Goal: Task Accomplishment & Management: Manage account settings

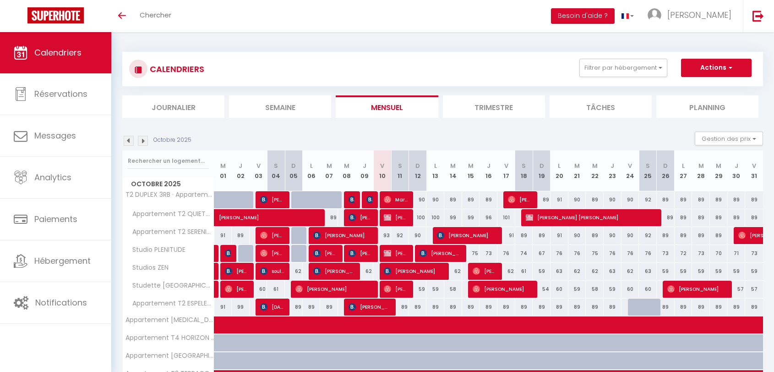
select select
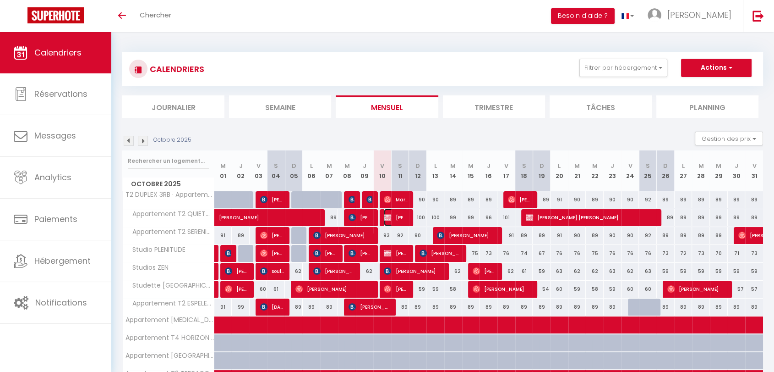
click at [391, 218] on img at bounding box center [387, 217] width 7 height 7
click at [0, 0] on div at bounding box center [0, 0] width 0 height 0
select select "OK"
select select "KO"
select select "0"
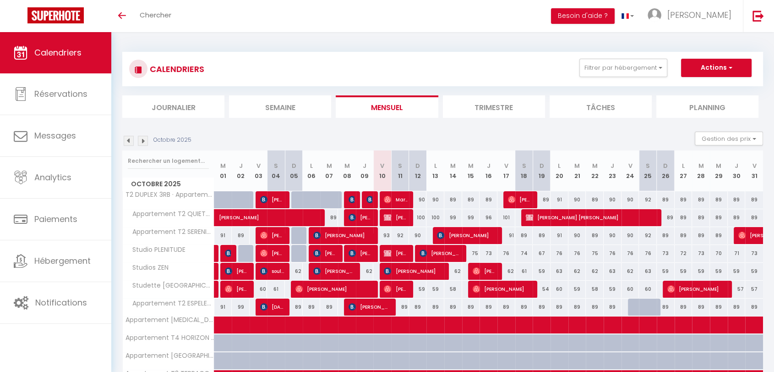
select select "0"
select select "1"
select select
click at [388, 255] on img at bounding box center [387, 252] width 7 height 7
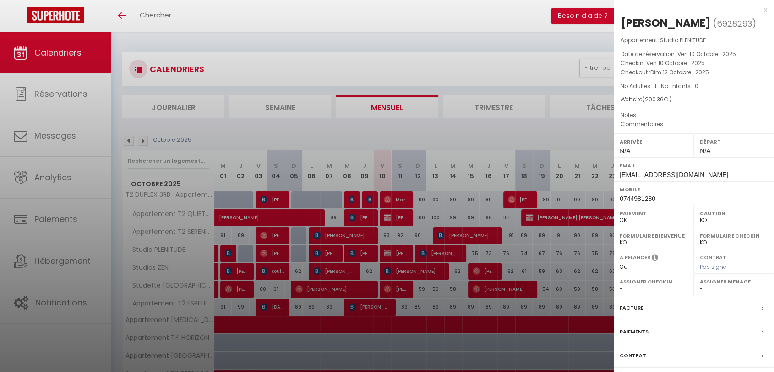
click at [137, 135] on div at bounding box center [387, 186] width 774 height 372
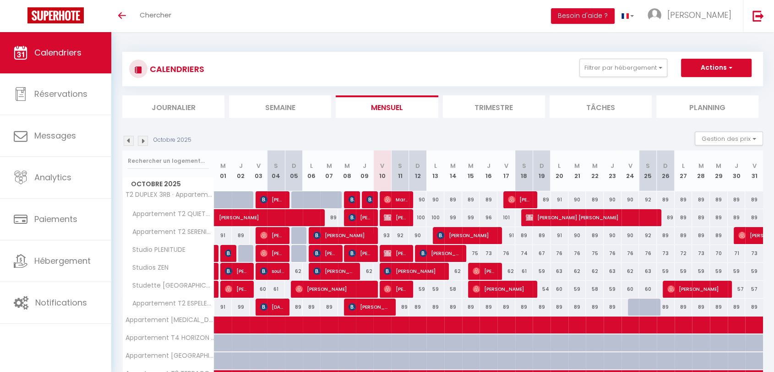
click at [130, 140] on img at bounding box center [129, 141] width 10 height 10
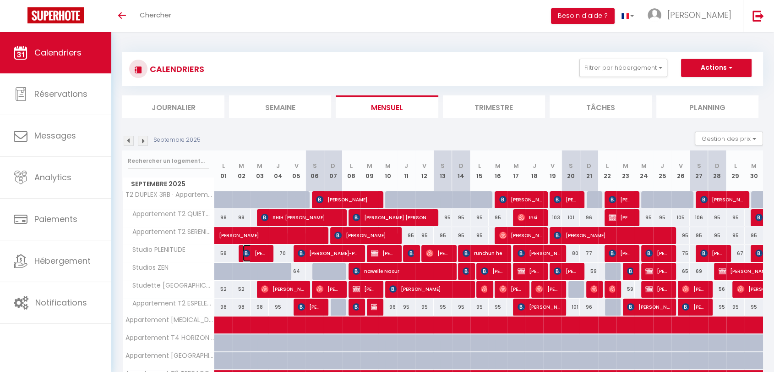
click at [253, 250] on span "[PERSON_NAME]" at bounding box center [255, 252] width 24 height 17
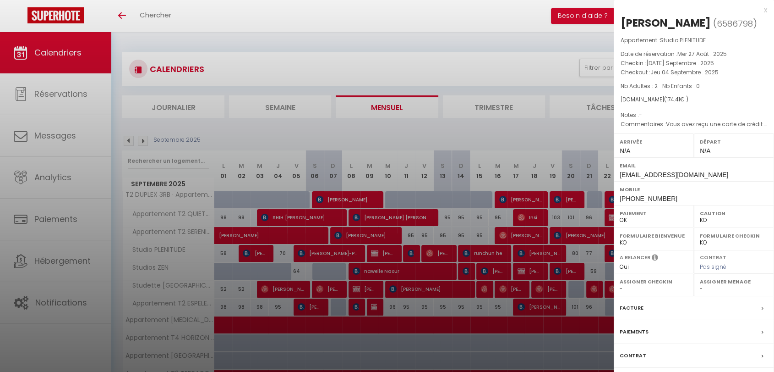
click at [317, 254] on div at bounding box center [387, 186] width 774 height 372
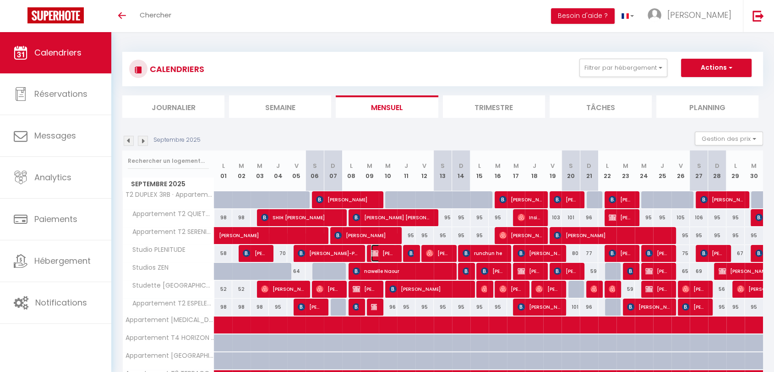
click at [382, 252] on span "[PERSON_NAME]" at bounding box center [383, 252] width 24 height 17
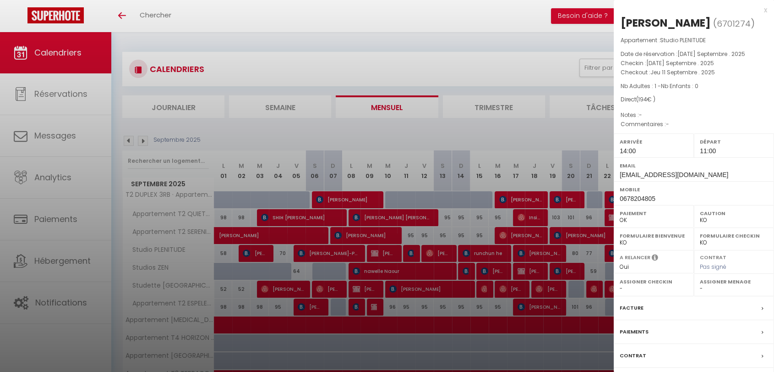
click at [436, 255] on div at bounding box center [387, 186] width 774 height 372
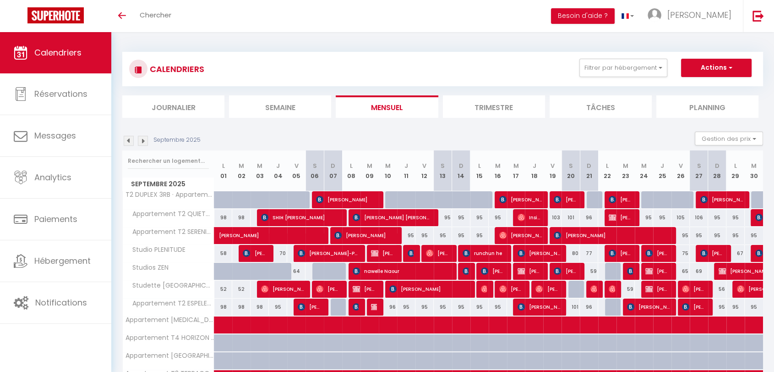
click at [406, 249] on div at bounding box center [412, 253] width 18 height 17
click at [407, 250] on div at bounding box center [412, 253] width 18 height 17
click at [483, 257] on span "runchun he" at bounding box center [484, 252] width 43 height 17
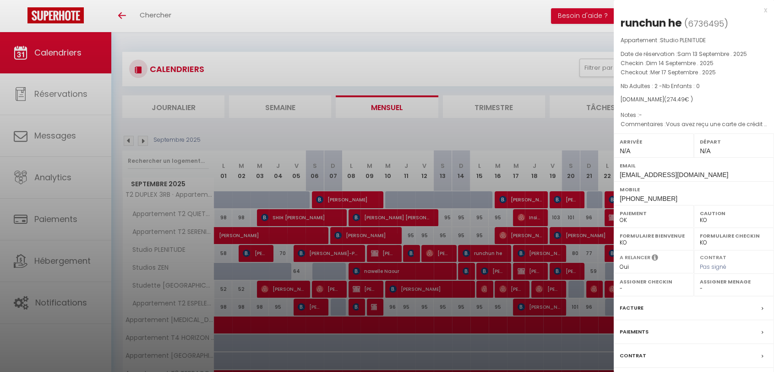
click at [537, 254] on div at bounding box center [387, 186] width 774 height 372
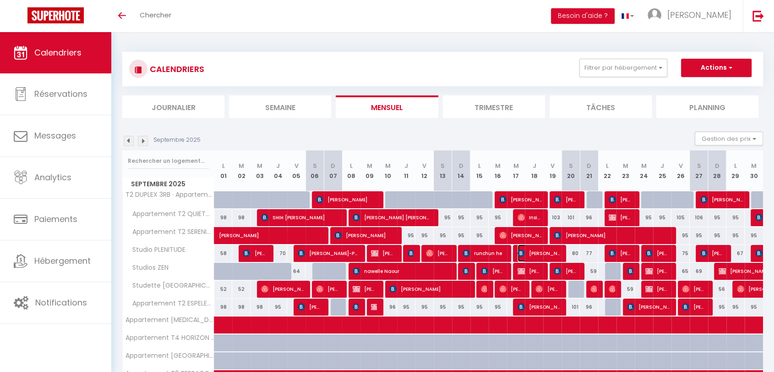
click at [537, 254] on span "[PERSON_NAME]" at bounding box center [539, 252] width 43 height 17
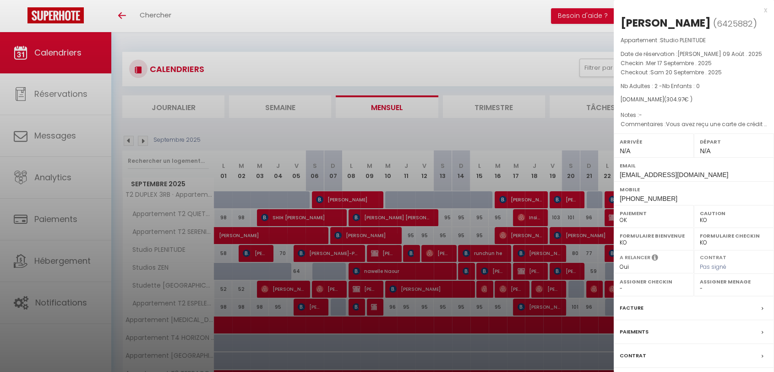
click at [537, 254] on div at bounding box center [387, 186] width 774 height 372
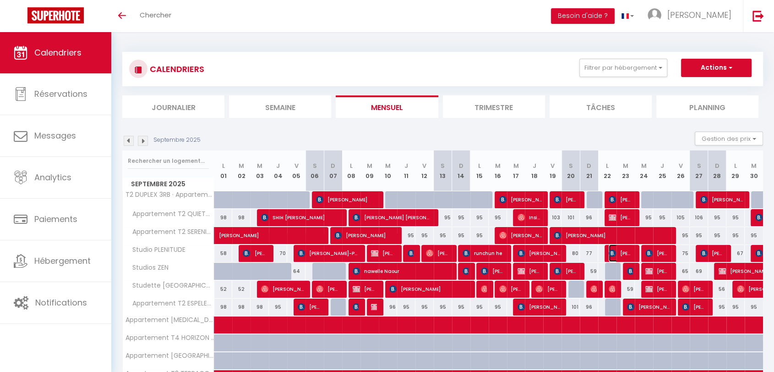
click at [625, 254] on span "[PERSON_NAME]" at bounding box center [621, 252] width 24 height 17
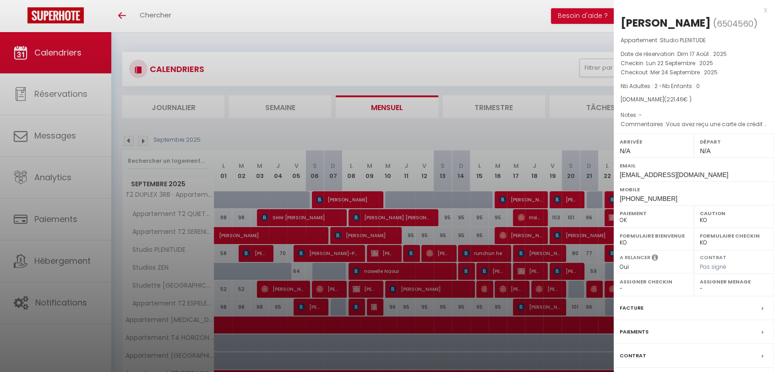
click at [611, 252] on div at bounding box center [387, 186] width 774 height 372
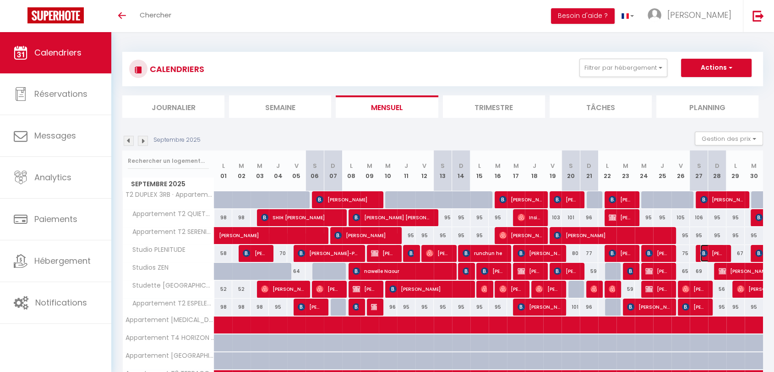
click at [709, 254] on span "[PERSON_NAME]" at bounding box center [713, 252] width 24 height 17
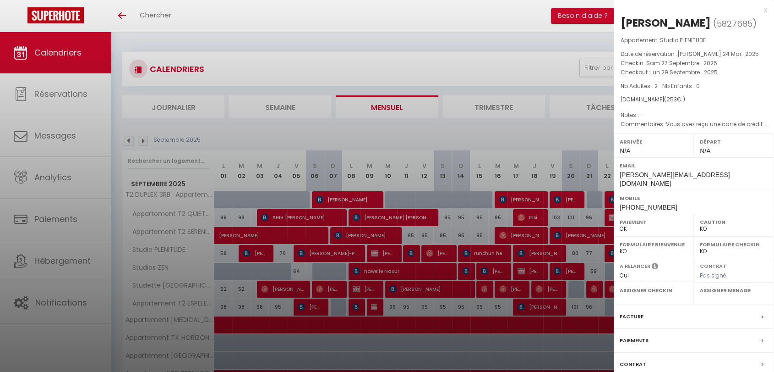
click at [258, 257] on div at bounding box center [387, 186] width 774 height 372
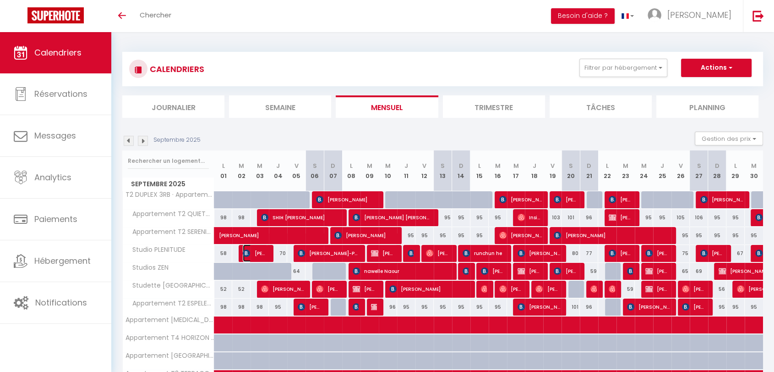
click at [258, 257] on span "[PERSON_NAME]" at bounding box center [255, 252] width 24 height 17
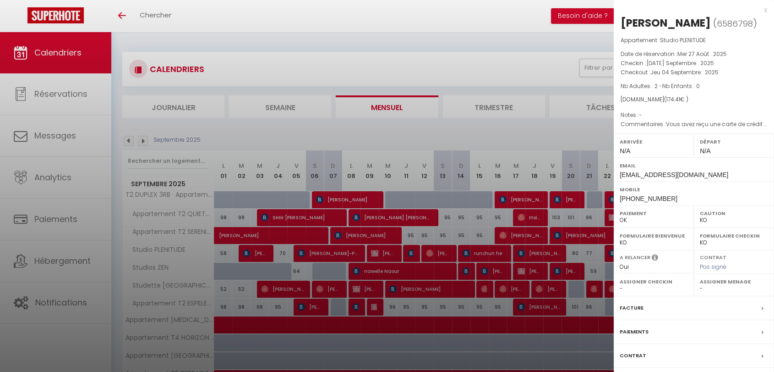
click at [258, 257] on div at bounding box center [387, 186] width 774 height 372
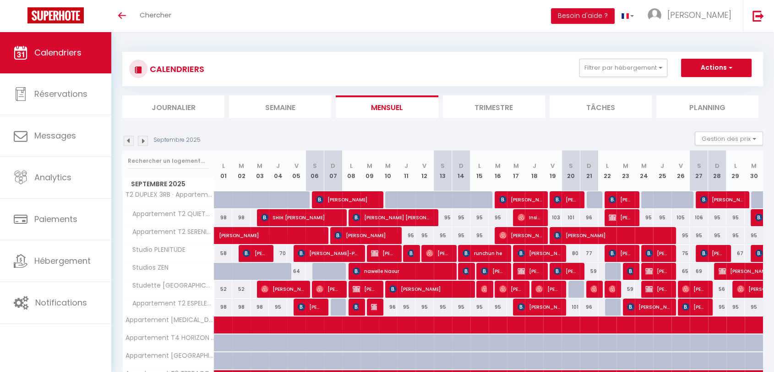
click at [142, 142] on img at bounding box center [143, 141] width 10 height 10
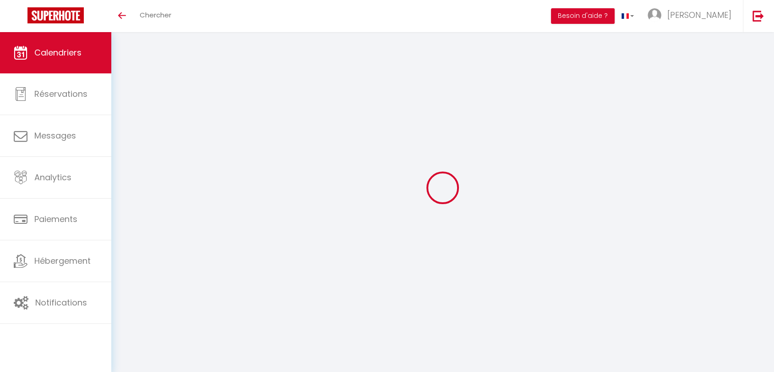
select select "KO"
select select "0"
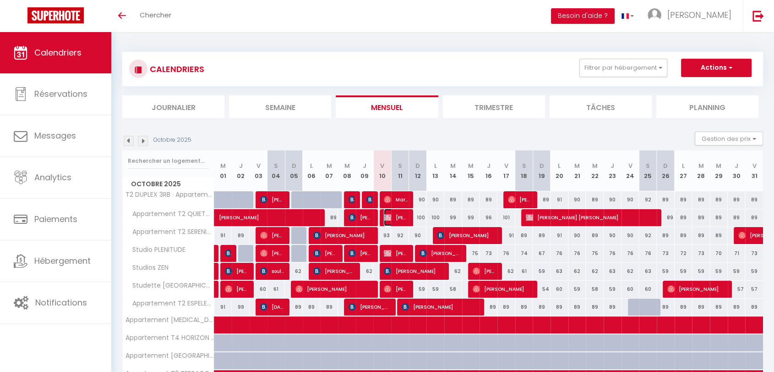
click at [387, 221] on span "[PERSON_NAME]" at bounding box center [396, 216] width 24 height 17
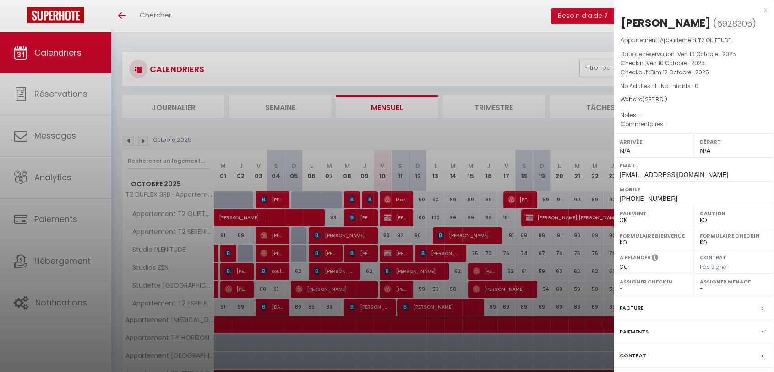
click at [766, 9] on div "x" at bounding box center [690, 10] width 153 height 11
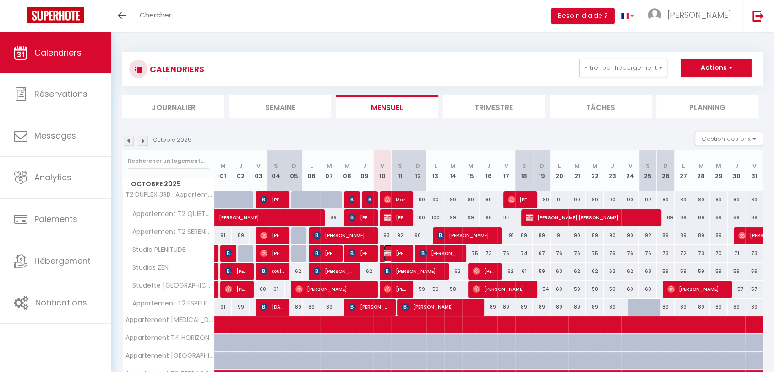
click at [389, 253] on img at bounding box center [387, 252] width 7 height 7
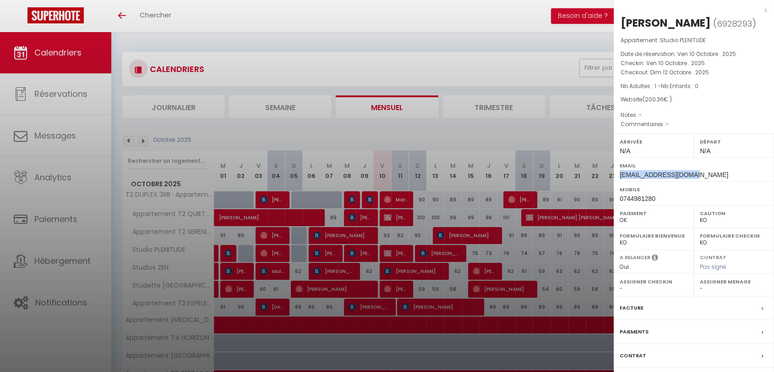
drag, startPoint x: 689, startPoint y: 175, endPoint x: 616, endPoint y: 176, distance: 72.9
click at [616, 176] on div "Email [EMAIL_ADDRESS][DOMAIN_NAME]" at bounding box center [694, 169] width 160 height 24
copy span "[EMAIL_ADDRESS][DOMAIN_NAME]"
click at [352, 4] on div at bounding box center [387, 186] width 774 height 372
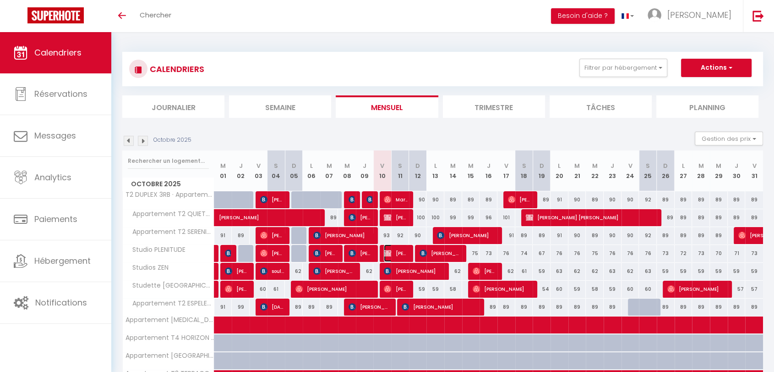
click at [396, 254] on span "[PERSON_NAME]" at bounding box center [396, 252] width 24 height 17
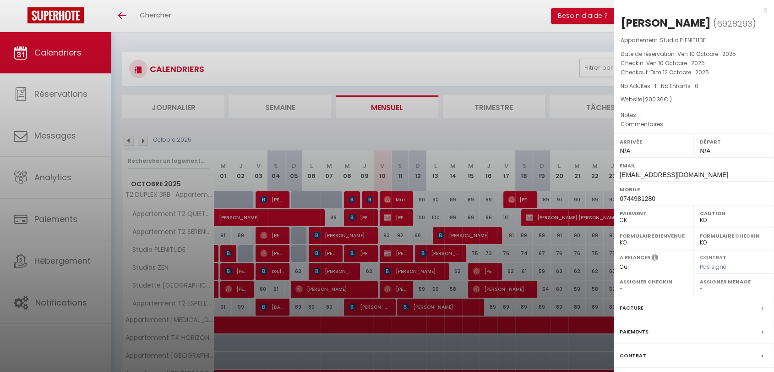
click at [402, 33] on div at bounding box center [387, 186] width 774 height 372
